Goal: Obtain resource: Obtain resource

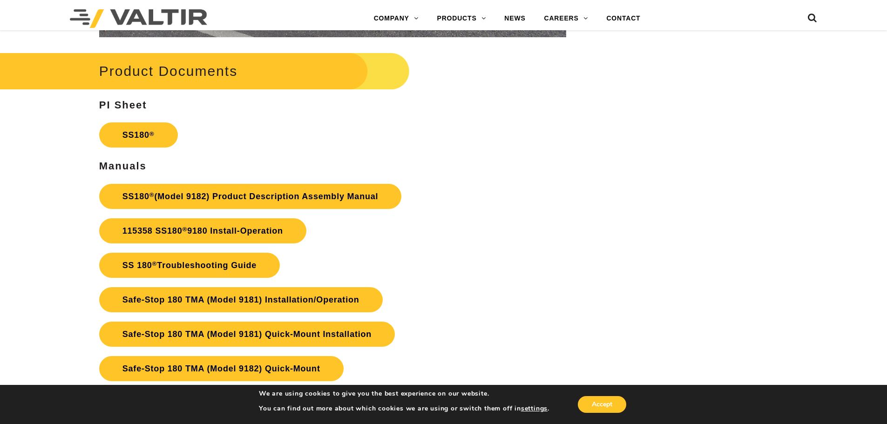
scroll to position [1816, 0]
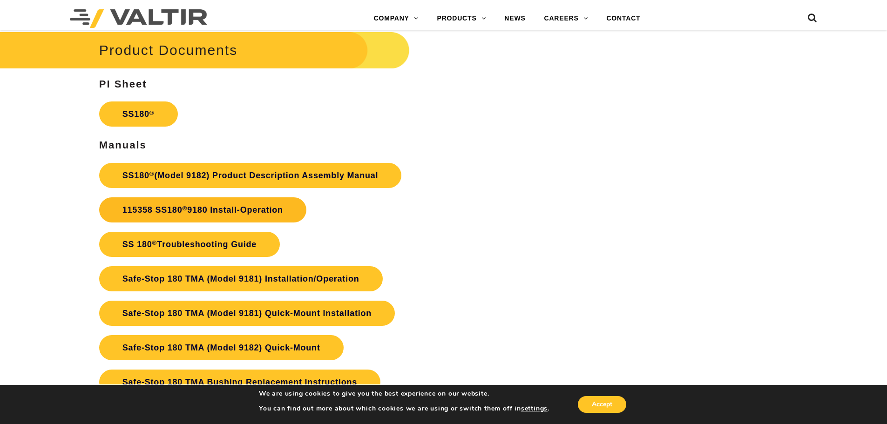
click at [276, 204] on link "115358 SS180 ® 9180 Install-Operation" at bounding box center [202, 209] width 207 height 25
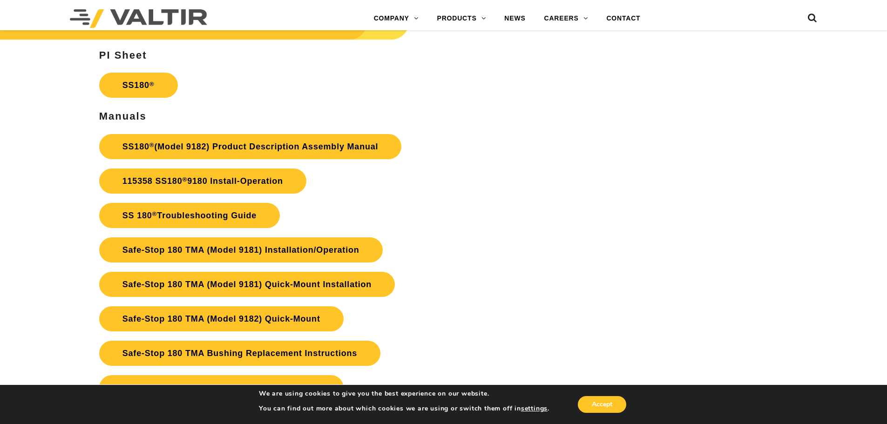
scroll to position [1955, 0]
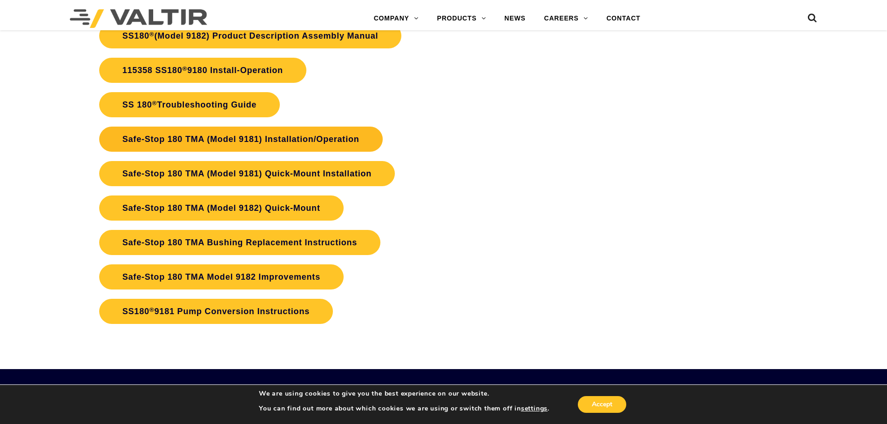
click at [332, 137] on link "Safe-Stop 180 TMA (Model 9181) Installation/Operation" at bounding box center [241, 139] width 284 height 25
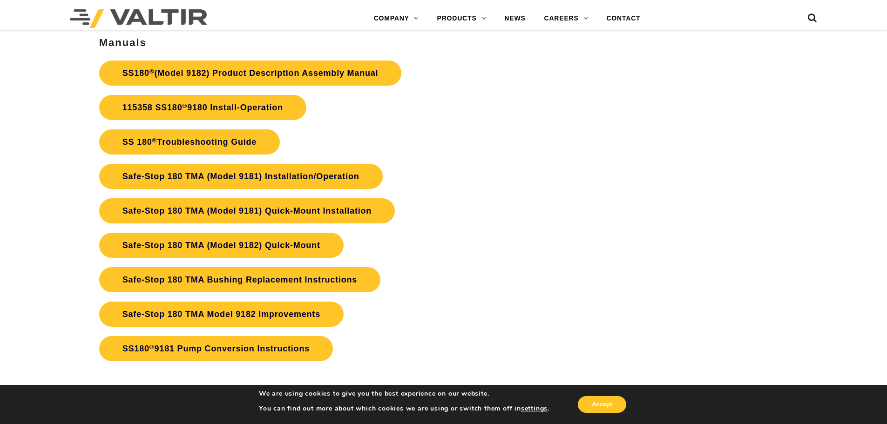
scroll to position [1909, 0]
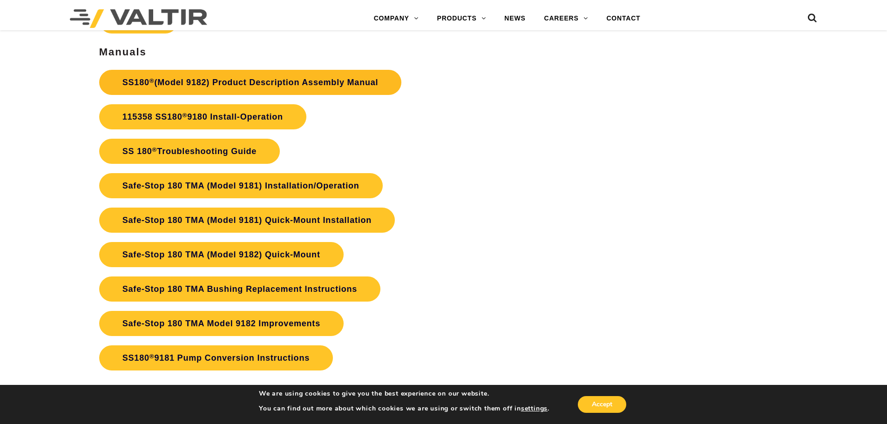
click at [285, 81] on link "SS180 ® (Model 9182) Product Description Assembly Manual" at bounding box center [250, 82] width 303 height 25
